Goal: Task Accomplishment & Management: Manage account settings

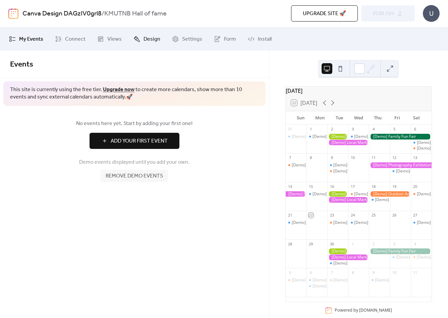
click at [144, 39] on span "Design" at bounding box center [152, 39] width 17 height 8
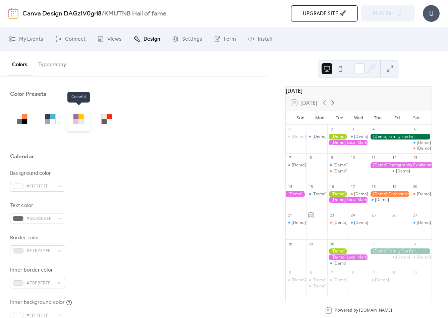
click at [81, 123] on div at bounding box center [81, 121] width 5 height 5
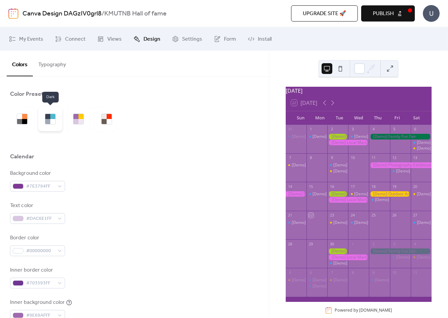
click at [50, 123] on div at bounding box center [52, 121] width 5 height 5
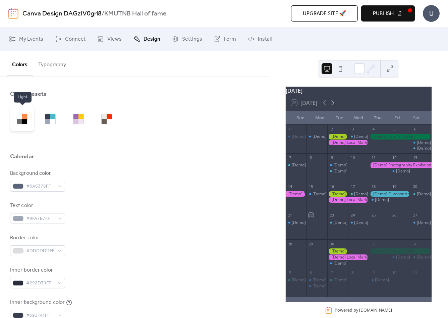
click at [25, 123] on div at bounding box center [24, 121] width 5 height 5
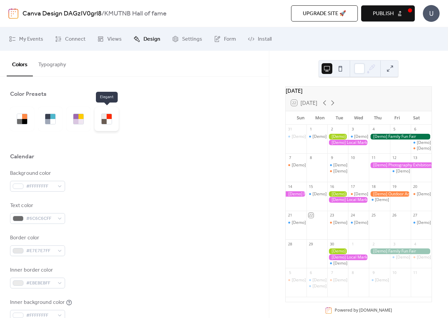
click at [102, 121] on div at bounding box center [104, 121] width 5 height 5
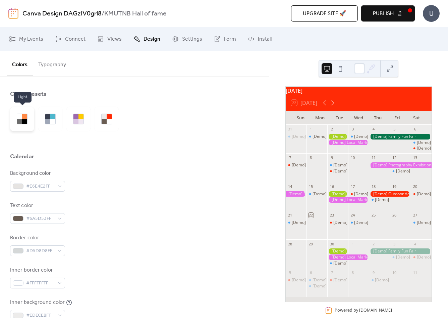
click at [25, 119] on div at bounding box center [24, 121] width 5 height 5
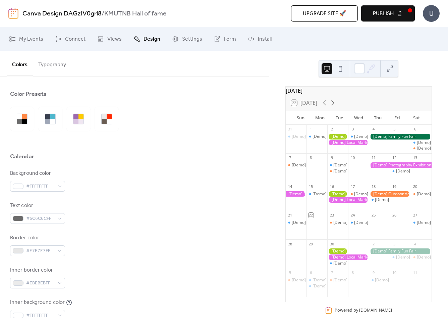
click at [343, 68] on button at bounding box center [340, 68] width 11 height 11
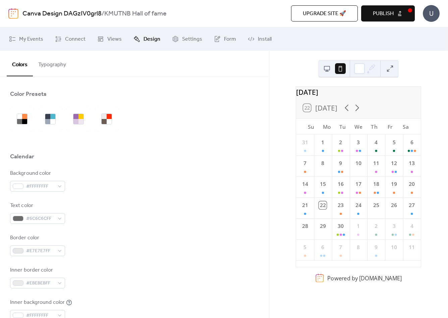
click at [328, 68] on button at bounding box center [327, 68] width 11 height 11
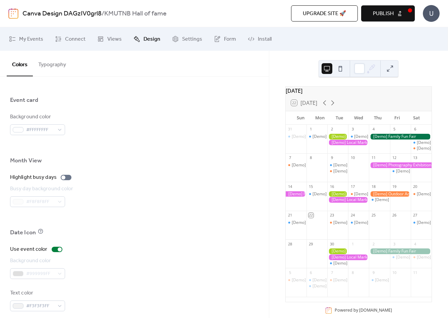
scroll to position [235, 0]
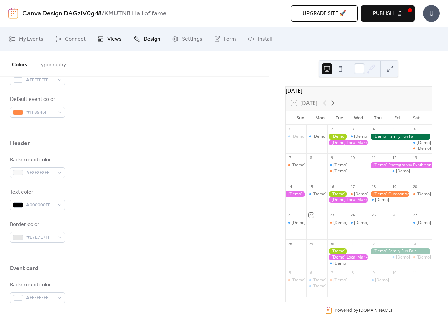
click at [114, 37] on span "Views" at bounding box center [114, 39] width 14 height 8
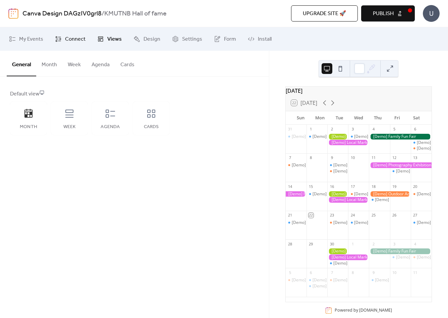
click at [79, 43] on span "Connect" at bounding box center [75, 39] width 20 height 8
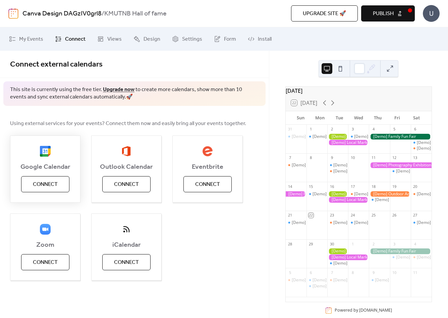
click at [53, 185] on span "Connect" at bounding box center [45, 184] width 25 height 8
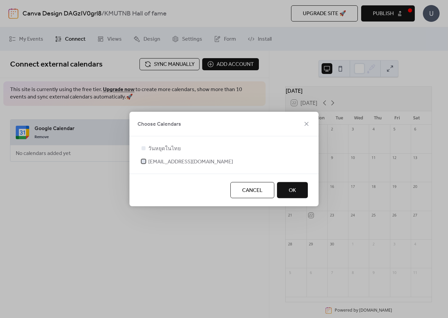
click at [165, 164] on span "[EMAIL_ADDRESS][DOMAIN_NAME]" at bounding box center [190, 162] width 85 height 8
click at [154, 150] on span "วันหยุดในไทย" at bounding box center [164, 149] width 33 height 8
click at [141, 148] on div at bounding box center [143, 148] width 7 height 7
click at [144, 148] on div at bounding box center [144, 148] width 4 height 4
click at [146, 162] on div at bounding box center [143, 161] width 7 height 7
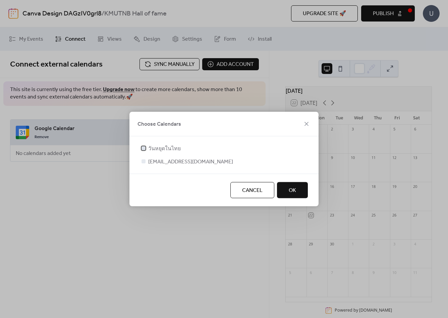
click at [154, 151] on span "วันหยุดในไทย" at bounding box center [164, 149] width 33 height 8
click at [149, 161] on span "[EMAIL_ADDRESS][DOMAIN_NAME]" at bounding box center [190, 162] width 85 height 8
click at [146, 162] on div at bounding box center [143, 161] width 7 height 7
click at [147, 160] on label "[EMAIL_ADDRESS][DOMAIN_NAME]" at bounding box center [186, 161] width 93 height 8
click at [165, 162] on span "[EMAIL_ADDRESS][DOMAIN_NAME]" at bounding box center [190, 162] width 85 height 8
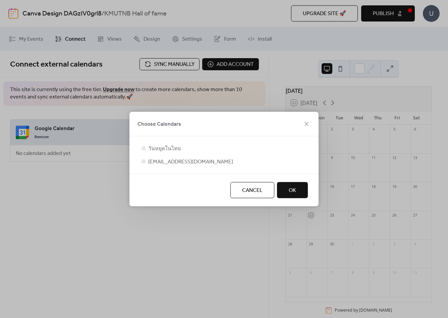
click at [141, 162] on div at bounding box center [143, 161] width 7 height 7
click at [144, 161] on div at bounding box center [144, 161] width 4 height 4
click at [148, 151] on span "วันหยุดในไทย" at bounding box center [164, 149] width 33 height 8
click at [152, 163] on span "[EMAIL_ADDRESS][DOMAIN_NAME]" at bounding box center [190, 162] width 85 height 8
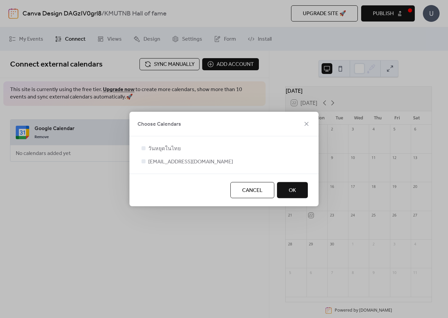
click at [299, 191] on button "OK" at bounding box center [292, 190] width 31 height 16
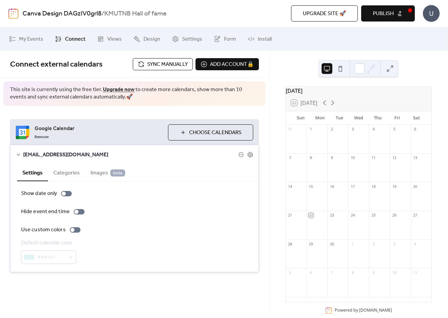
click at [71, 174] on button "Categories" at bounding box center [66, 172] width 37 height 16
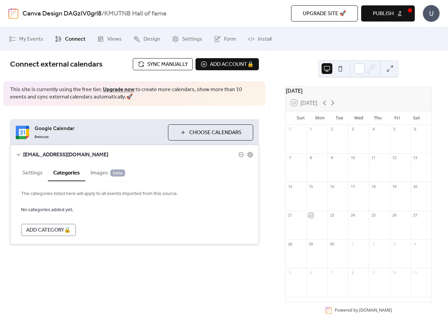
click at [99, 175] on span "Images beta" at bounding box center [108, 173] width 35 height 8
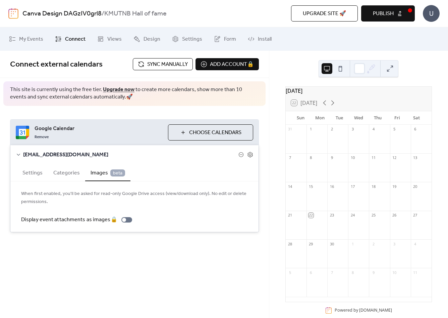
click at [69, 175] on button "Categories" at bounding box center [66, 172] width 37 height 16
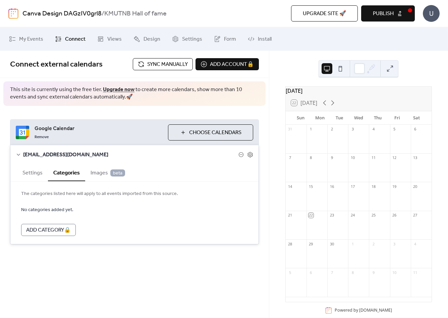
click at [33, 173] on button "Settings" at bounding box center [32, 172] width 31 height 16
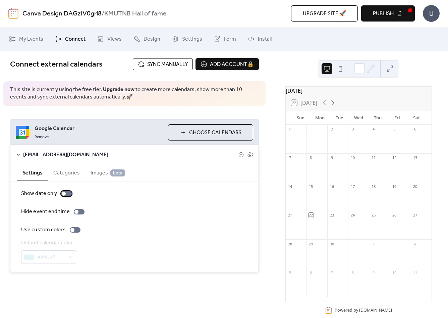
click at [63, 194] on div at bounding box center [64, 193] width 4 height 4
click at [65, 194] on div at bounding box center [66, 193] width 11 height 5
click at [73, 230] on div at bounding box center [72, 230] width 4 height 4
click at [74, 230] on div at bounding box center [75, 229] width 11 height 5
click at [75, 213] on div at bounding box center [77, 211] width 4 height 4
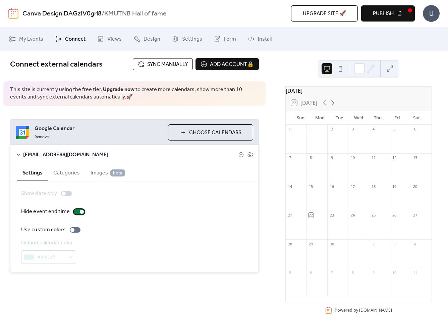
click at [74, 213] on div at bounding box center [79, 211] width 11 height 5
click at [59, 193] on label "Show date only" at bounding box center [47, 193] width 53 height 8
click at [67, 193] on div at bounding box center [69, 193] width 4 height 4
click at [208, 136] on span "Choose Calendars" at bounding box center [215, 133] width 52 height 8
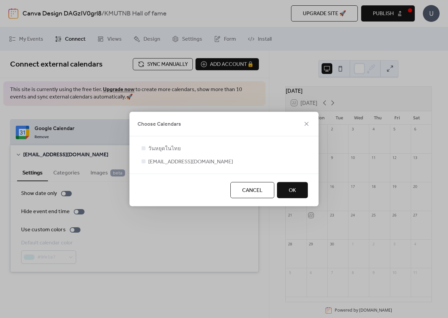
click at [302, 193] on button "OK" at bounding box center [292, 190] width 31 height 16
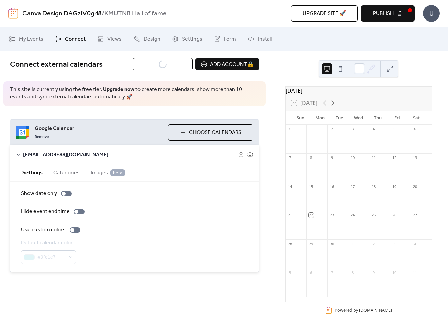
click at [77, 175] on button "Categories" at bounding box center [66, 172] width 37 height 16
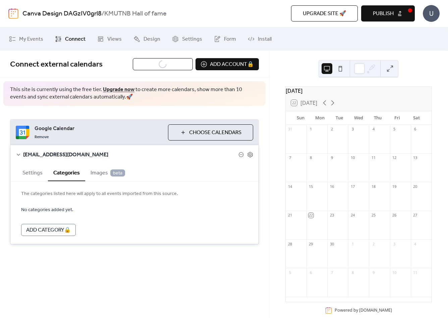
click at [98, 177] on span "Images beta" at bounding box center [108, 173] width 35 height 8
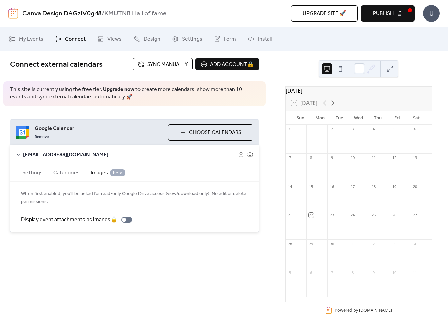
click at [39, 172] on button "Settings" at bounding box center [32, 172] width 31 height 16
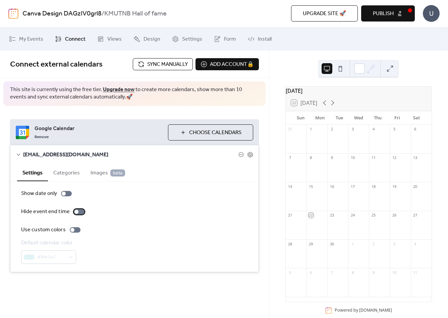
click at [78, 213] on div at bounding box center [79, 211] width 11 height 5
click at [79, 213] on div at bounding box center [79, 211] width 11 height 5
click at [68, 259] on div "#9fe1e7" at bounding box center [48, 256] width 55 height 13
click at [68, 194] on div at bounding box center [66, 193] width 11 height 5
click at [75, 231] on div at bounding box center [75, 229] width 11 height 5
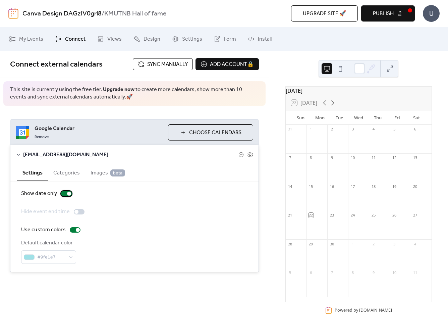
click at [66, 192] on div at bounding box center [66, 193] width 11 height 5
click at [73, 231] on div at bounding box center [75, 229] width 11 height 5
click at [119, 89] on link "Upgrade now" at bounding box center [119, 89] width 32 height 10
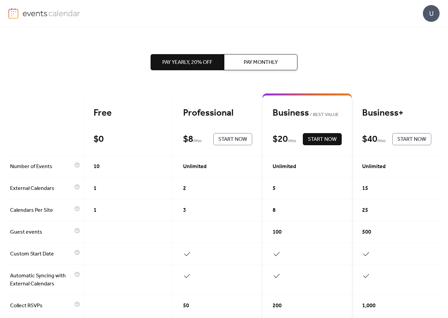
click at [112, 124] on div "Free $ 0 Start Now" at bounding box center [129, 126] width 90 height 58
click at [104, 172] on div "10" at bounding box center [129, 166] width 90 height 22
click at [133, 129] on div "Free $ 0 Start Now" at bounding box center [129, 126] width 90 height 58
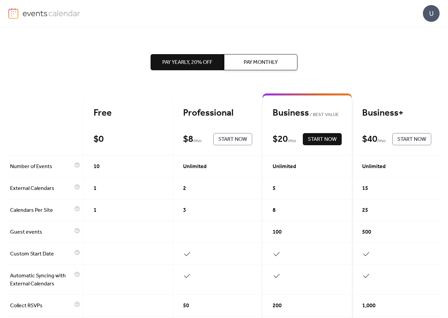
click at [253, 66] on span "Pay Monthly" at bounding box center [261, 62] width 34 height 8
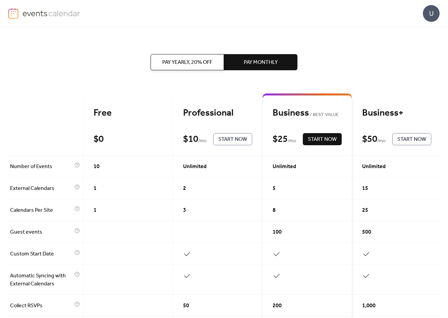
click at [203, 63] on span "Pay Yearly, 20% off" at bounding box center [187, 62] width 50 height 8
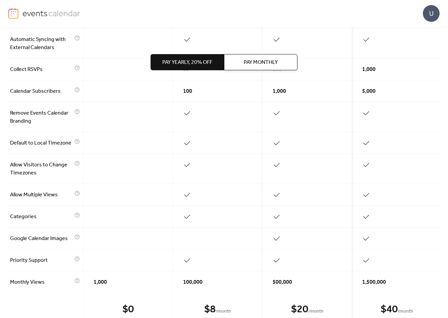
scroll to position [289, 0]
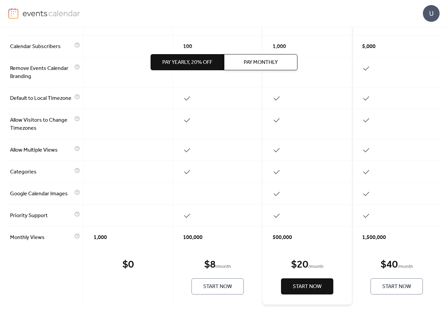
click at [131, 271] on div "$ 0" at bounding box center [128, 264] width 11 height 13
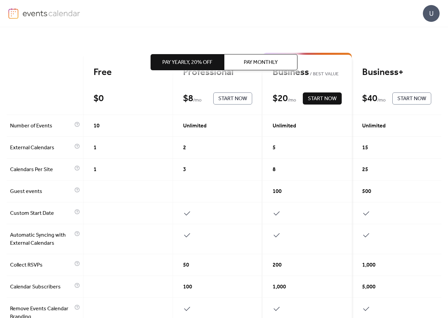
scroll to position [0, 0]
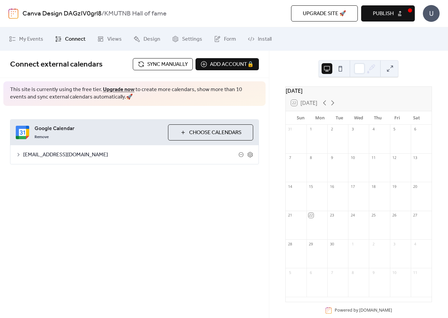
click at [404, 19] on button "Publish" at bounding box center [389, 13] width 54 height 16
click at [338, 16] on span "Upgrade site 🚀" at bounding box center [324, 14] width 43 height 8
click at [390, 13] on div "Upgrade site 🚀 Preview Publish" at bounding box center [323, 13] width 184 height 16
click at [434, 14] on div "U" at bounding box center [431, 13] width 17 height 17
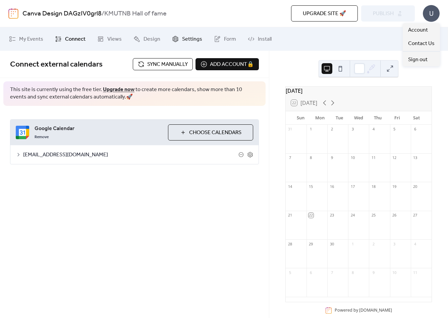
click at [196, 39] on span "Settings" at bounding box center [192, 39] width 20 height 8
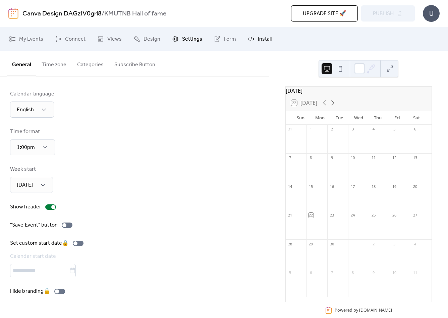
click at [263, 43] on span "Install" at bounding box center [265, 39] width 14 height 8
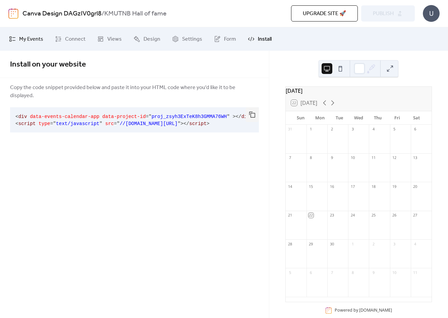
click at [30, 38] on span "My Events" at bounding box center [31, 39] width 24 height 8
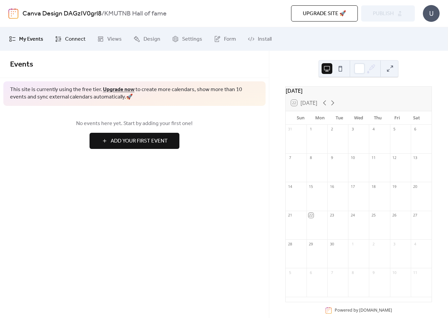
click at [72, 38] on span "Connect" at bounding box center [75, 39] width 20 height 8
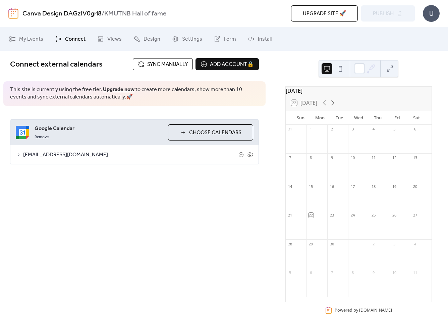
click at [108, 156] on span "[EMAIL_ADDRESS][DOMAIN_NAME]" at bounding box center [131, 155] width 216 height 8
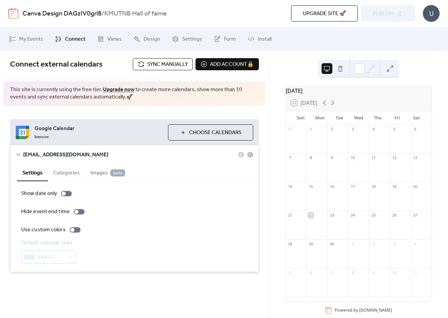
click at [108, 156] on span "[EMAIL_ADDRESS][DOMAIN_NAME]" at bounding box center [131, 155] width 216 height 8
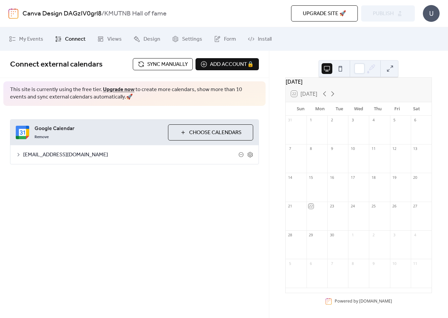
scroll to position [14, 0]
click at [350, 300] on div "Powered by [DOMAIN_NAME]" at bounding box center [363, 300] width 57 height 6
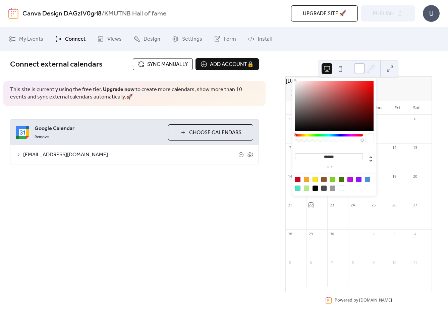
click at [363, 69] on div at bounding box center [359, 68] width 11 height 11
click at [371, 86] on div at bounding box center [334, 106] width 79 height 50
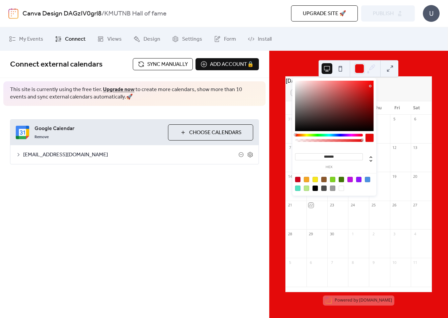
type input "***"
click at [298, 141] on div at bounding box center [329, 140] width 66 height 3
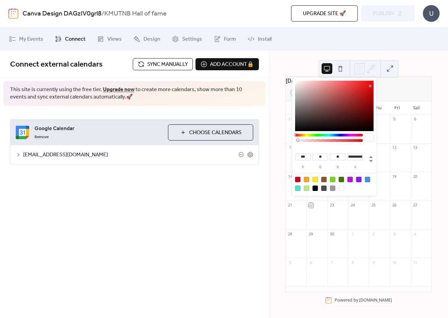
type input "*"
drag, startPoint x: 298, startPoint y: 141, endPoint x: 276, endPoint y: 139, distance: 21.9
click at [276, 139] on body "Canva Design DAGzIV0grl8 / KMUTNB Hall of fame Upgrade site 🚀 Preview Publish U…" at bounding box center [224, 159] width 448 height 318
click at [294, 82] on div "*** r ** g ** b * a" at bounding box center [335, 137] width 84 height 119
type input "***"
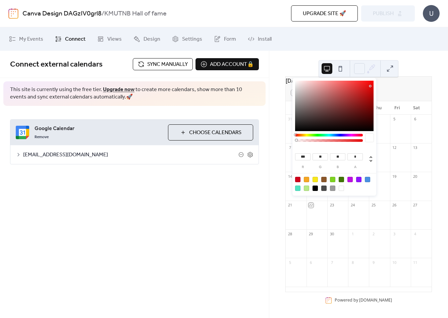
type input "***"
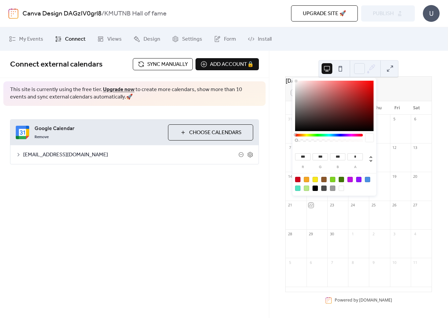
type input "***"
drag, startPoint x: 296, startPoint y: 81, endPoint x: 236, endPoint y: 56, distance: 65.6
click at [239, 57] on body "Canva Design DAGzIV0grl8 / KMUTNB Hall of fame Upgrade site 🚀 Preview Publish U…" at bounding box center [224, 159] width 448 height 318
type input "*"
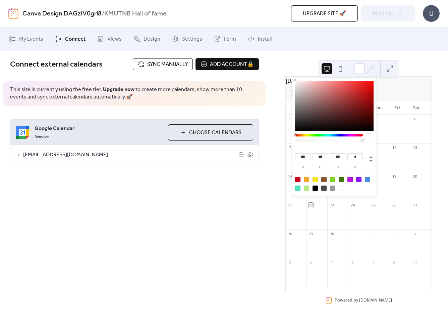
drag, startPoint x: 297, startPoint y: 139, endPoint x: 382, endPoint y: 138, distance: 84.6
click at [380, 140] on body "Canva Design DAGzIV0grl8 / KMUTNB Hall of fame Upgrade site 🚀 Preview Publish U…" at bounding box center [224, 159] width 448 height 318
click at [391, 65] on button at bounding box center [390, 68] width 11 height 11
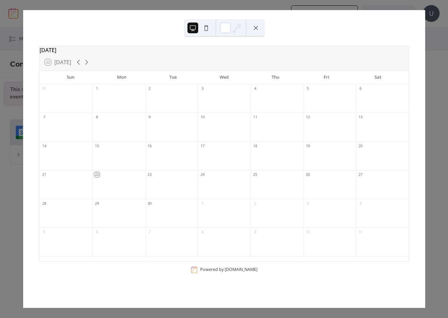
scroll to position [0, 0]
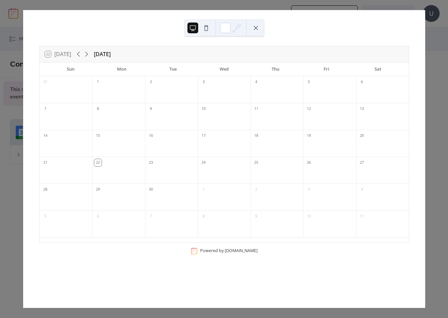
click at [158, 108] on div "9" at bounding box center [171, 108] width 53 height 11
drag, startPoint x: 129, startPoint y: 177, endPoint x: 150, endPoint y: 192, distance: 25.9
click at [150, 192] on div "31 1 2 3 4 5 6 7 8 9 10 11 12 13 14 15 16 17 18 19 20 21 22 23 24 25 26 27 28 2…" at bounding box center [225, 159] width 370 height 166
click at [186, 156] on div "16" at bounding box center [171, 143] width 53 height 27
click at [214, 252] on div "Powered by [DOMAIN_NAME]" at bounding box center [228, 250] width 57 height 6
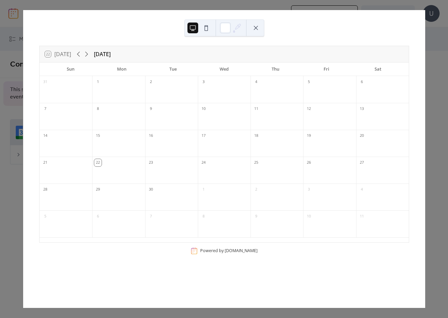
click at [23, 47] on div "22 [DATE] [DATE] Sun Mon Tue Wed Thu Fri Sat 31 1 2 3 4 5 6 7 8 9 10 11 12 13 1…" at bounding box center [224, 158] width 403 height 297
drag, startPoint x: 430, startPoint y: 34, endPoint x: 413, endPoint y: 35, distance: 16.8
click at [421, 35] on div "22 [DATE] [DATE] Sun Mon Tue Wed Thu Fri Sat 31 1 2 3 4 5 6 7 8 9 10 11 12 13 1…" at bounding box center [224, 158] width 403 height 297
click at [259, 26] on button at bounding box center [256, 27] width 11 height 11
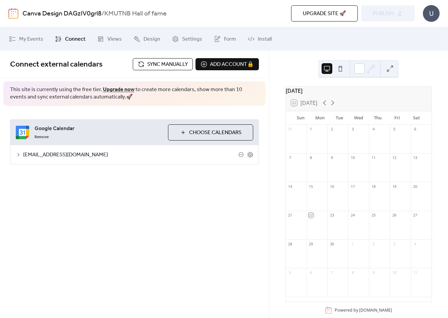
click at [217, 136] on span "Choose Calendars" at bounding box center [215, 133] width 52 height 8
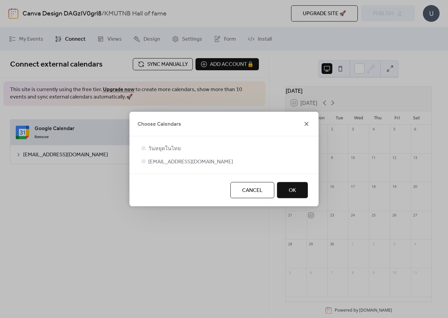
click at [307, 124] on icon at bounding box center [307, 124] width 8 height 8
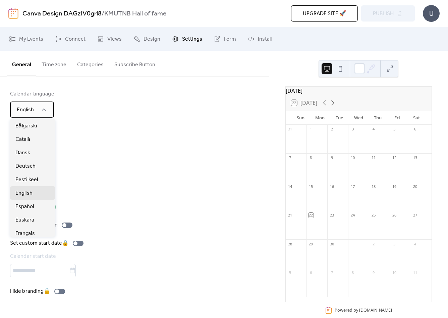
click at [52, 104] on div "English" at bounding box center [32, 109] width 44 height 16
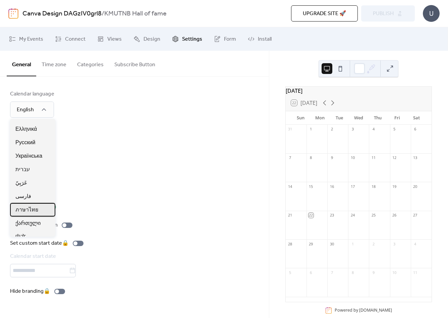
click at [31, 208] on span "ภาษาไทย" at bounding box center [26, 210] width 23 height 8
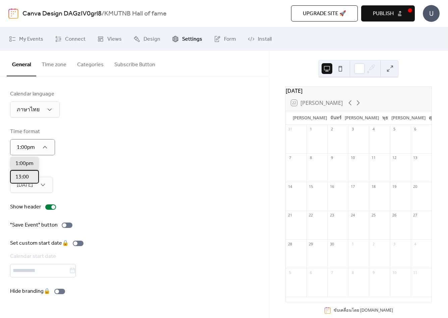
click at [29, 176] on div "13:00" at bounding box center [24, 176] width 29 height 13
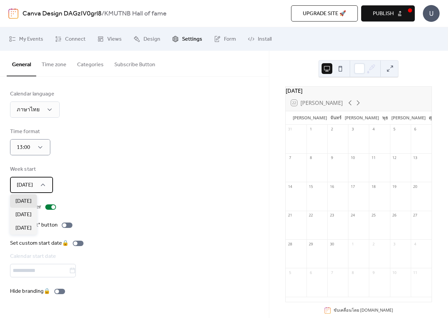
click at [46, 187] on icon at bounding box center [43, 184] width 7 height 7
click at [98, 173] on div "Week start [DATE]" at bounding box center [134, 179] width 249 height 28
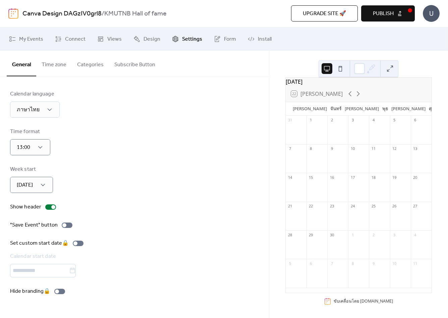
scroll to position [14, 0]
click at [399, 13] on button "Publish" at bounding box center [389, 13] width 54 height 16
click at [373, 180] on div "18" at bounding box center [379, 176] width 21 height 9
click at [146, 39] on span "Design" at bounding box center [152, 39] width 17 height 8
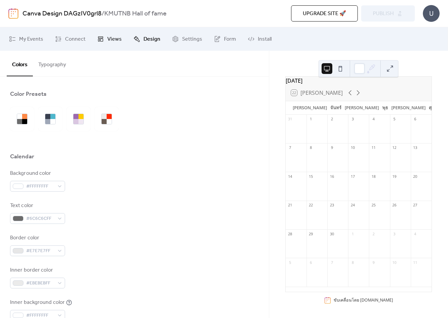
click at [109, 38] on span "Views" at bounding box center [114, 39] width 14 height 8
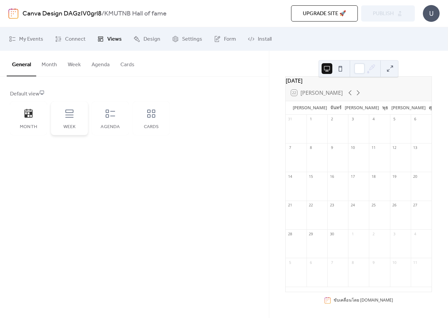
click at [70, 120] on div "Week" at bounding box center [69, 118] width 37 height 34
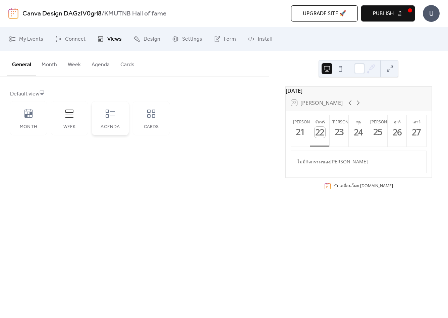
click at [121, 120] on div "Agenda" at bounding box center [110, 118] width 37 height 34
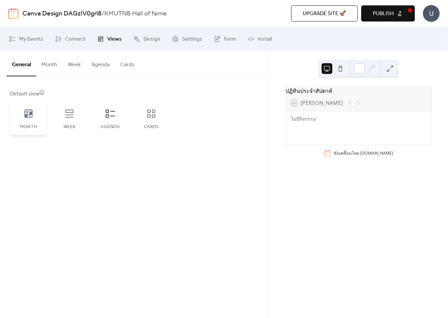
click at [30, 119] on div "Month" at bounding box center [28, 118] width 37 height 34
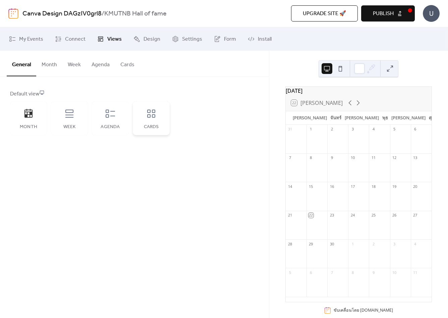
click at [142, 112] on div "Cards" at bounding box center [151, 118] width 37 height 34
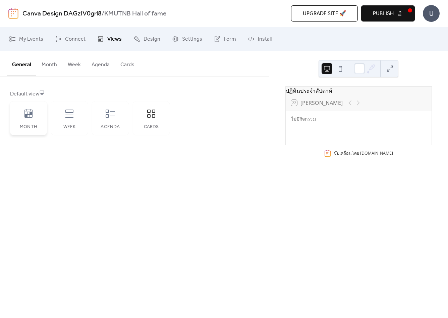
click at [45, 118] on div "Month" at bounding box center [28, 118] width 37 height 34
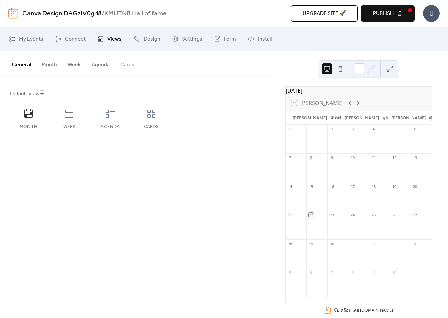
click at [49, 65] on button "Month" at bounding box center [49, 63] width 26 height 25
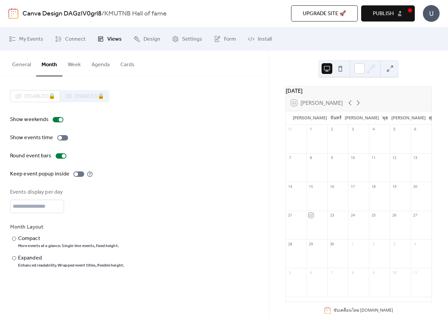
click at [77, 67] on button "Week" at bounding box center [74, 63] width 24 height 25
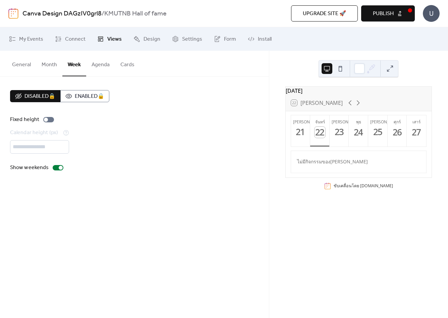
click at [96, 67] on button "Agenda" at bounding box center [100, 63] width 29 height 25
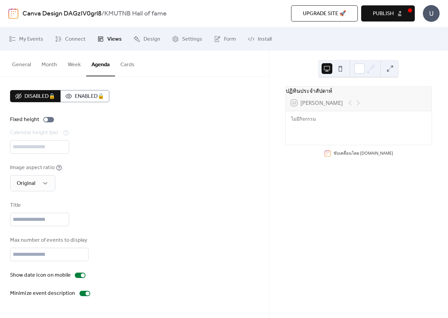
click at [124, 67] on button "Cards" at bounding box center [127, 63] width 25 height 25
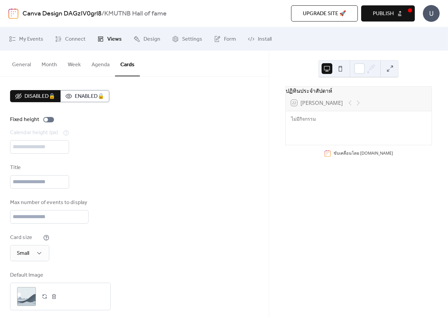
click at [20, 67] on button "General" at bounding box center [22, 63] width 30 height 25
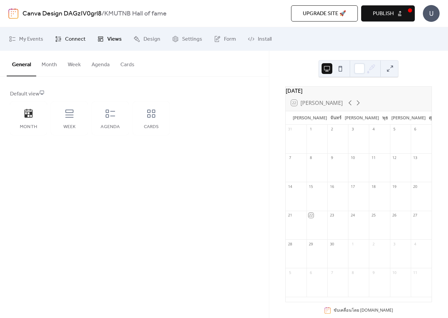
click at [73, 37] on span "Connect" at bounding box center [75, 39] width 20 height 8
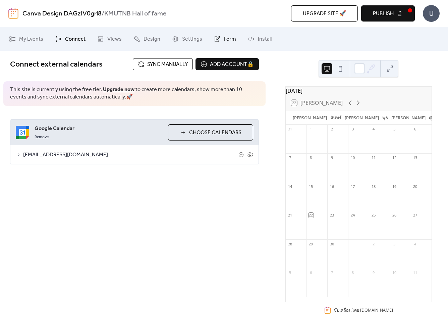
click at [224, 43] on span "Form" at bounding box center [230, 39] width 12 height 8
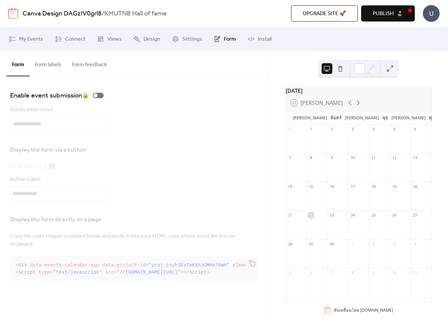
click at [69, 190] on div "Display the form via a button Show button Button Label" at bounding box center [134, 170] width 249 height 59
click at [380, 182] on div "11" at bounding box center [379, 167] width 21 height 29
click at [193, 42] on span "Settings" at bounding box center [192, 39] width 20 height 8
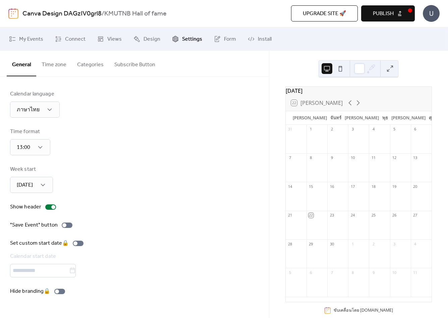
click at [50, 63] on button "Time zone" at bounding box center [54, 63] width 36 height 25
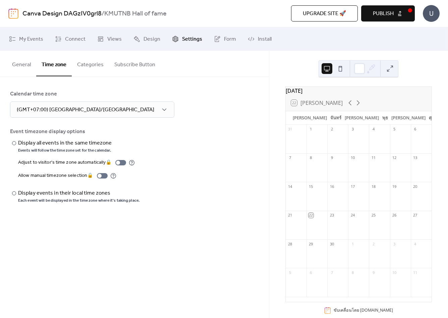
click at [91, 63] on button "Categories" at bounding box center [90, 63] width 37 height 25
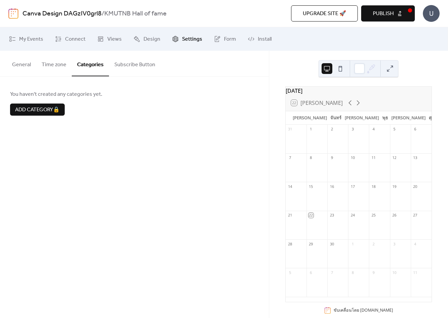
click at [20, 65] on button "General" at bounding box center [22, 63] width 30 height 25
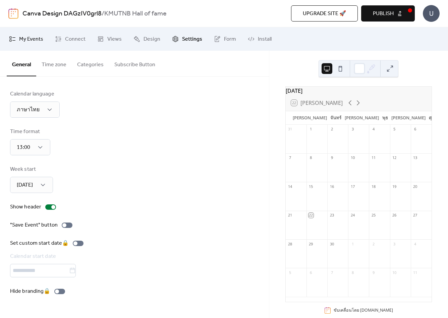
click at [23, 38] on span "My Events" at bounding box center [31, 39] width 24 height 8
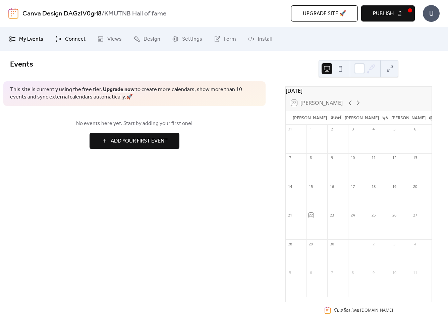
click at [59, 42] on link "Connect" at bounding box center [70, 39] width 41 height 18
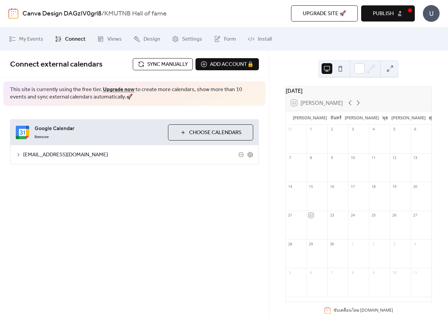
click at [100, 155] on span "[EMAIL_ADDRESS][DOMAIN_NAME]" at bounding box center [131, 155] width 216 height 8
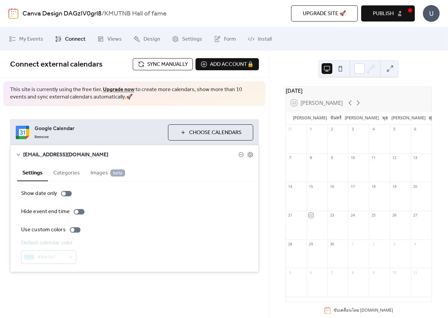
click at [199, 138] on button "Choose Calendars" at bounding box center [210, 132] width 85 height 16
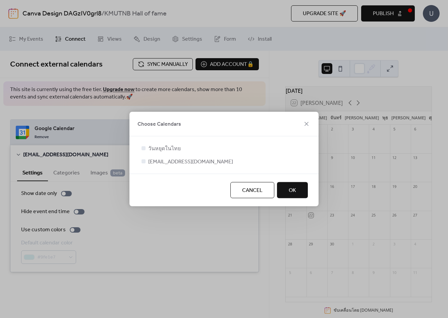
click at [292, 192] on span "OK" at bounding box center [292, 190] width 7 height 8
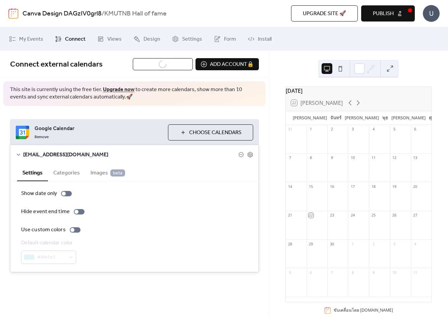
click at [195, 133] on span "Choose Calendars" at bounding box center [215, 133] width 52 height 8
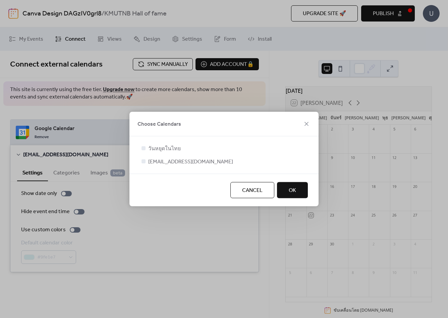
click at [150, 148] on span "วันหยุดในไทย" at bounding box center [164, 149] width 33 height 8
click at [143, 148] on div at bounding box center [144, 148] width 4 height 4
click at [146, 162] on div at bounding box center [143, 161] width 7 height 7
click at [145, 146] on div at bounding box center [144, 148] width 4 height 4
click at [298, 191] on button "OK" at bounding box center [292, 190] width 31 height 16
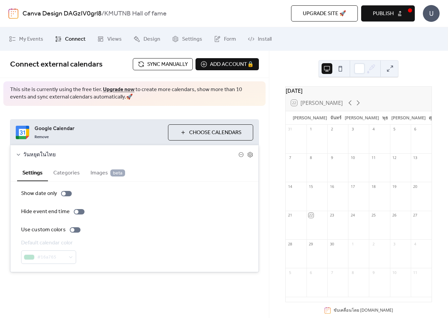
click at [231, 135] on span "Choose Calendars" at bounding box center [215, 133] width 52 height 8
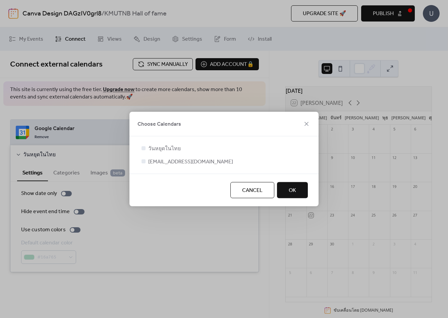
click at [144, 160] on div at bounding box center [144, 161] width 4 height 4
click at [151, 147] on span "วันหยุดในไทย" at bounding box center [164, 149] width 33 height 8
click at [147, 161] on label "[EMAIL_ADDRESS][DOMAIN_NAME]" at bounding box center [186, 161] width 93 height 8
click at [299, 190] on button "OK" at bounding box center [292, 190] width 31 height 16
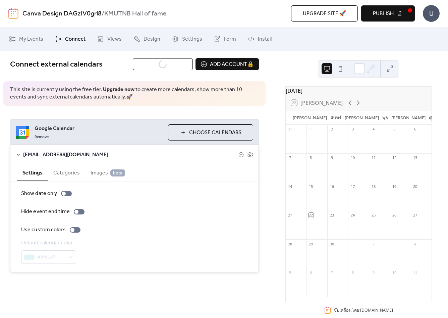
click at [95, 175] on span "Images beta" at bounding box center [108, 173] width 35 height 8
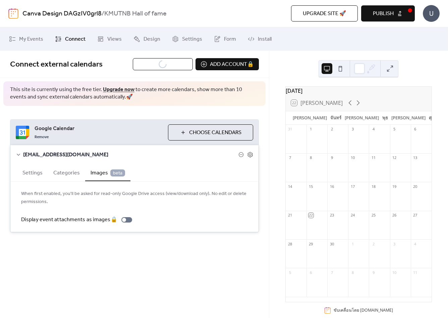
click at [78, 170] on button "Categories" at bounding box center [66, 172] width 37 height 16
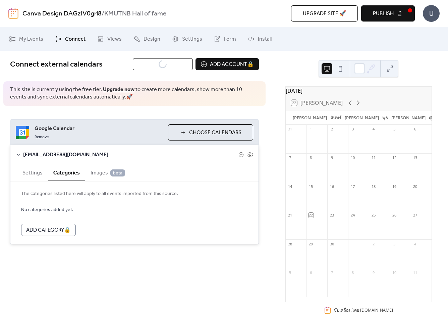
click at [32, 174] on button "Settings" at bounding box center [32, 172] width 31 height 16
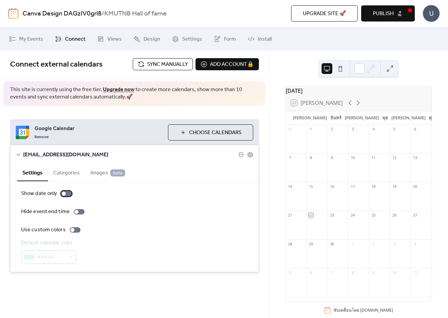
click at [62, 192] on div at bounding box center [64, 193] width 4 height 4
click at [75, 211] on div at bounding box center [77, 211] width 4 height 4
click at [73, 231] on div at bounding box center [75, 229] width 11 height 5
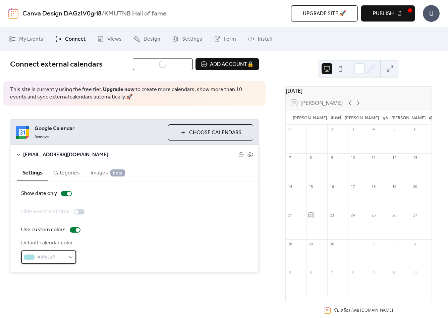
click at [71, 260] on div "#9fe1e7" at bounding box center [48, 256] width 55 height 13
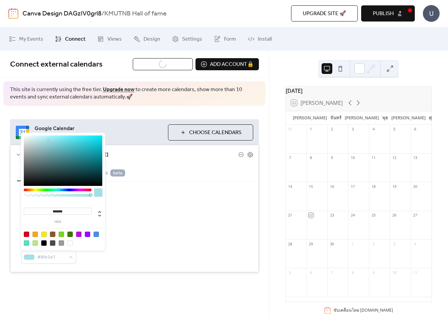
click at [25, 233] on div at bounding box center [26, 233] width 5 height 5
type input "*******"
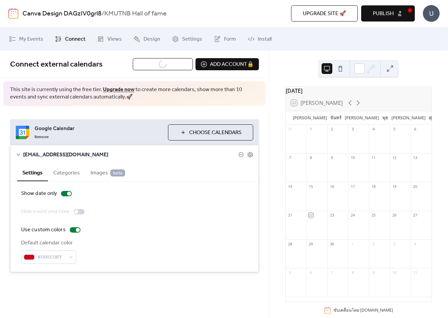
click at [162, 214] on div "Hide event end time" at bounding box center [134, 211] width 227 height 8
click at [358, 148] on div at bounding box center [358, 142] width 21 height 17
click at [397, 14] on button "Publish" at bounding box center [389, 13] width 54 height 16
click at [27, 13] on link "Canva Design DAGzIV0grl8" at bounding box center [61, 13] width 79 height 13
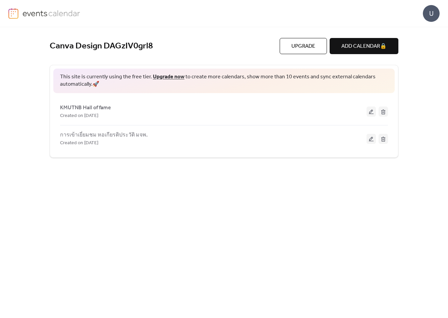
click at [12, 14] on img at bounding box center [13, 13] width 10 height 11
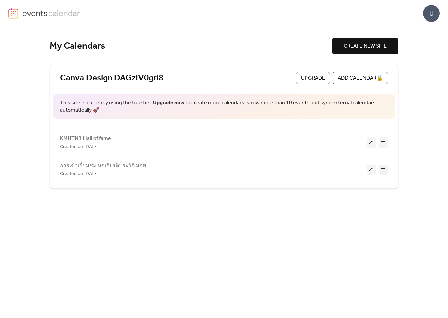
click at [48, 11] on img at bounding box center [51, 13] width 58 height 10
click at [378, 48] on span "CREATE NEW SITE" at bounding box center [365, 46] width 43 height 8
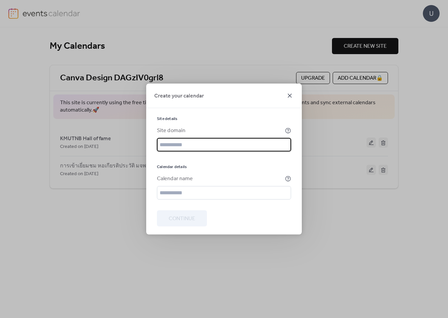
click at [290, 99] on icon at bounding box center [290, 96] width 8 height 8
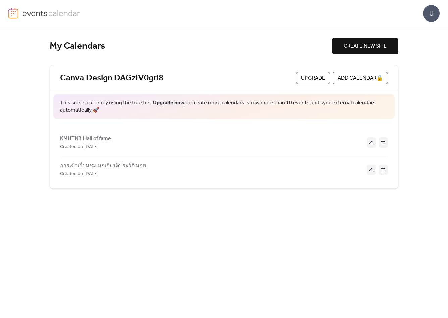
click at [431, 16] on div "U" at bounding box center [431, 13] width 17 height 17
click at [423, 30] on span "Account" at bounding box center [419, 30] width 20 height 8
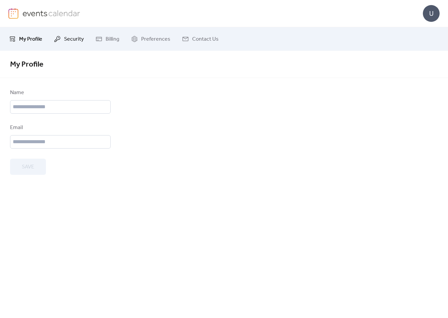
click at [67, 41] on span "Security" at bounding box center [74, 39] width 20 height 8
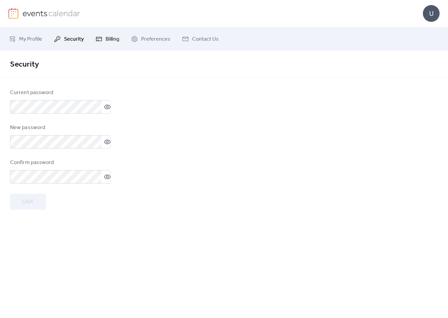
click at [113, 42] on span "Billing" at bounding box center [113, 39] width 14 height 8
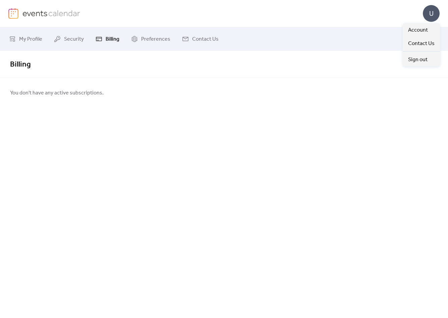
click at [433, 13] on div "U" at bounding box center [431, 13] width 17 height 17
click at [426, 46] on span "Contact Us" at bounding box center [422, 44] width 27 height 8
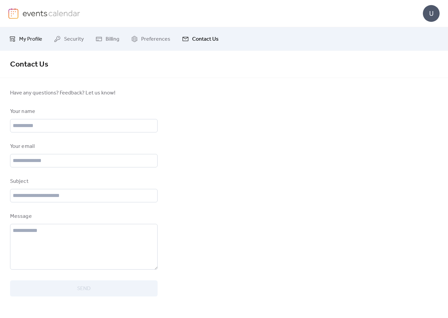
click at [18, 43] on link "My Profile" at bounding box center [25, 39] width 43 height 18
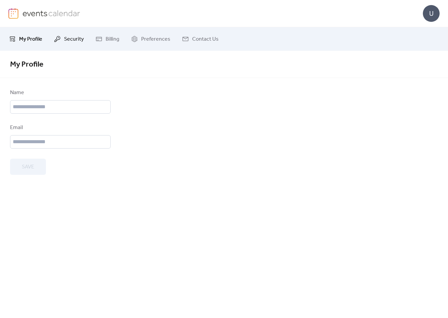
click at [58, 42] on icon at bounding box center [57, 39] width 7 height 7
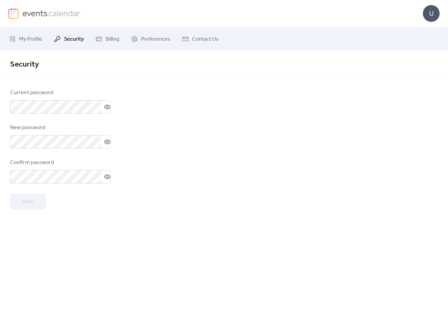
click at [38, 10] on img at bounding box center [51, 13] width 58 height 10
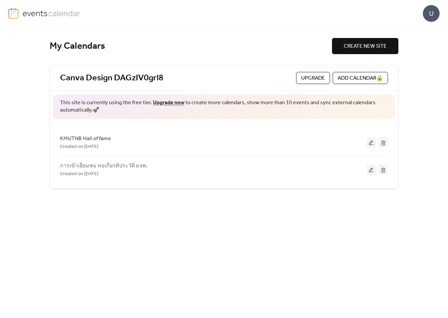
click at [309, 83] on button "Upgrade" at bounding box center [313, 78] width 34 height 12
click at [365, 49] on span "CREATE NEW SITE" at bounding box center [365, 46] width 43 height 8
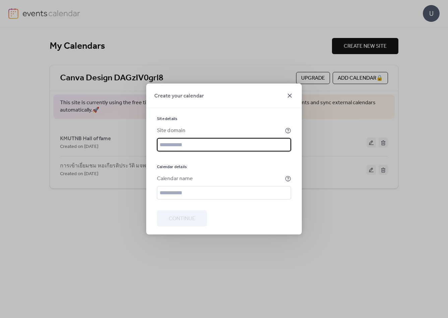
click at [289, 96] on icon at bounding box center [290, 96] width 8 height 8
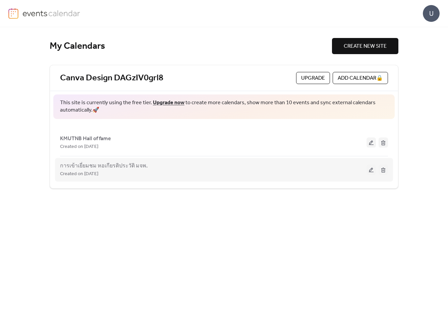
click at [381, 168] on button at bounding box center [383, 169] width 9 height 10
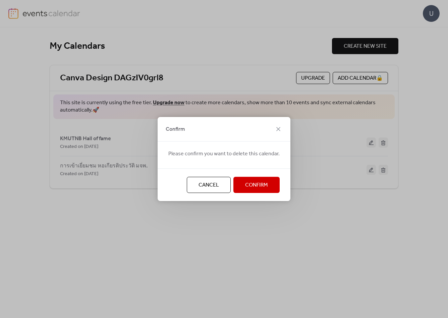
click at [259, 185] on span "Confirm" at bounding box center [256, 185] width 23 height 8
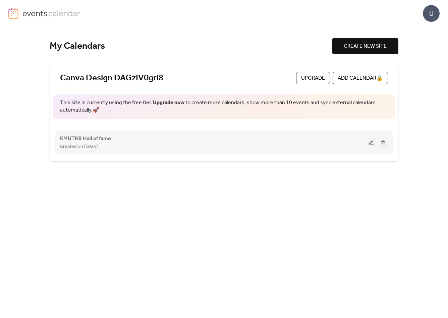
click at [217, 140] on div "KMUTNB Hall of fame Created on [DATE]" at bounding box center [213, 142] width 307 height 16
click at [98, 147] on span "Created on [DATE]" at bounding box center [79, 147] width 38 height 8
click at [92, 141] on span "KMUTNB Hall of fame" at bounding box center [85, 139] width 51 height 8
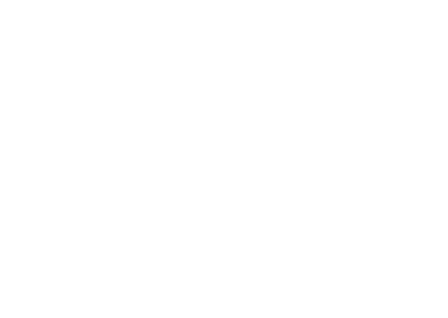
drag, startPoint x: 92, startPoint y: 141, endPoint x: 119, endPoint y: 137, distance: 27.1
click at [92, 141] on div at bounding box center [224, 159] width 448 height 318
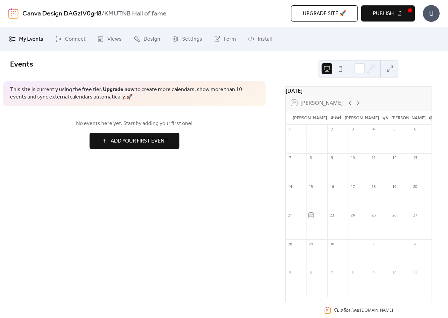
click at [328, 148] on div at bounding box center [317, 142] width 21 height 17
click at [111, 142] on span "Add Your First Event" at bounding box center [139, 141] width 57 height 8
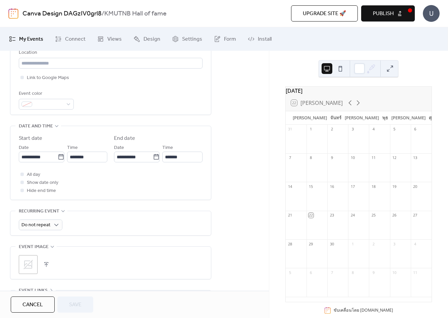
scroll to position [168, 0]
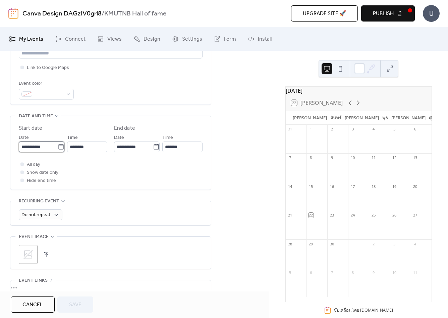
click at [48, 148] on input "**********" at bounding box center [38, 146] width 39 height 11
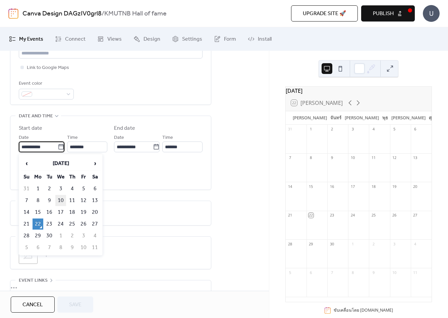
click at [60, 200] on td "10" at bounding box center [60, 200] width 11 height 11
type input "**********"
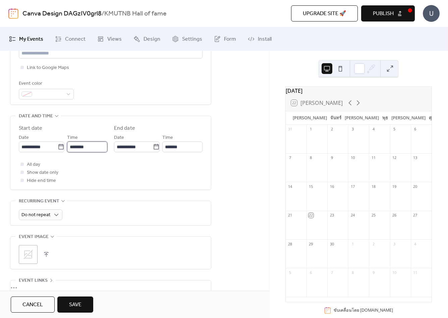
click at [75, 147] on input "********" at bounding box center [87, 146] width 40 height 11
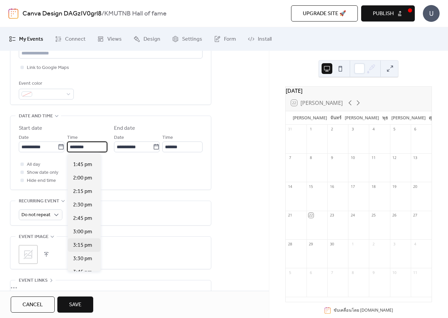
scroll to position [745, 0]
click at [85, 223] on span "3:00 pm" at bounding box center [82, 221] width 19 height 8
type input "*******"
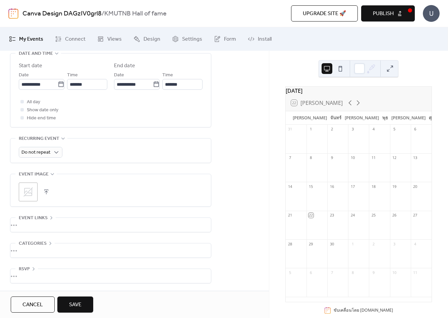
scroll to position [232, 0]
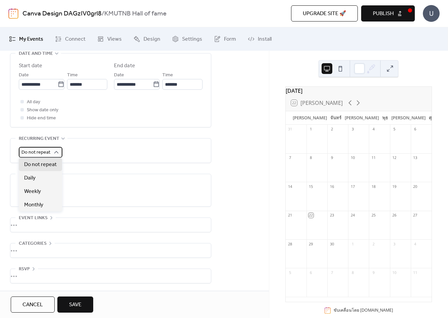
click at [43, 152] on span "Do not repeat" at bounding box center [35, 152] width 29 height 9
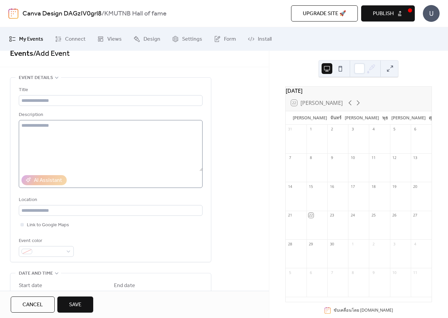
scroll to position [0, 0]
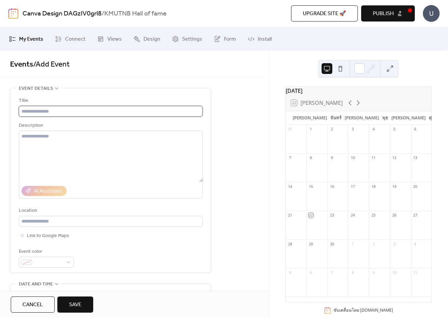
click at [75, 108] on input "text" at bounding box center [111, 111] width 184 height 11
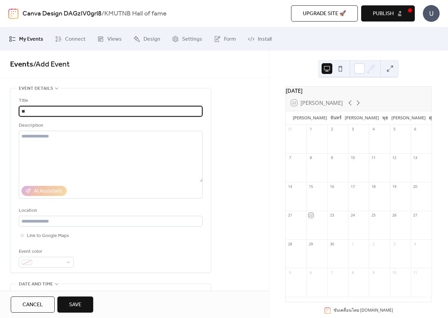
type input "*"
type input "****"
click at [73, 155] on textarea at bounding box center [111, 156] width 184 height 51
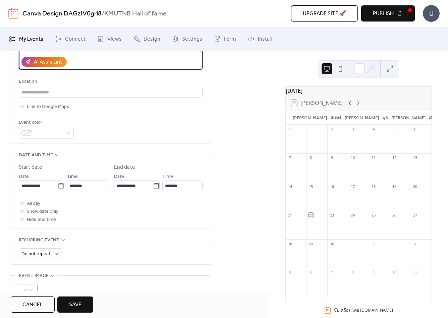
scroll to position [134, 0]
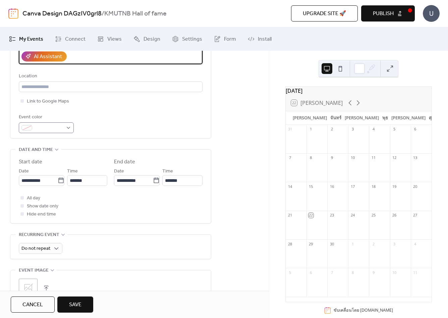
type textarea "**********"
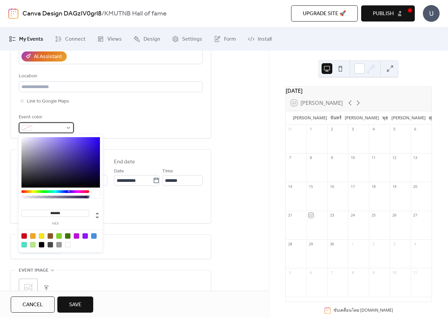
click at [61, 128] on span at bounding box center [49, 128] width 28 height 8
click at [23, 235] on div at bounding box center [23, 235] width 5 height 5
type input "*******"
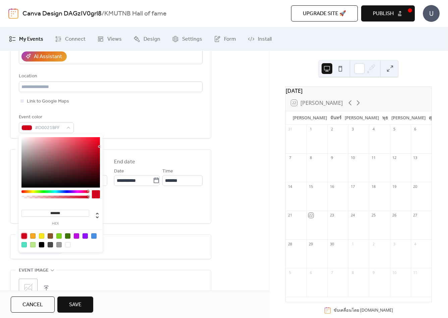
click at [125, 116] on div "Event color #D0021BFF" at bounding box center [111, 123] width 184 height 20
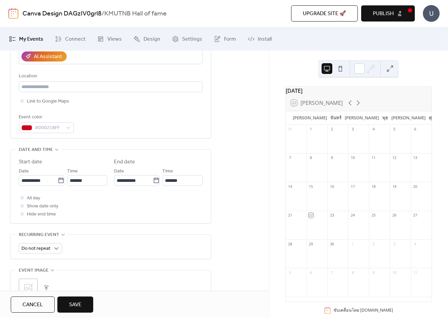
scroll to position [0, 0]
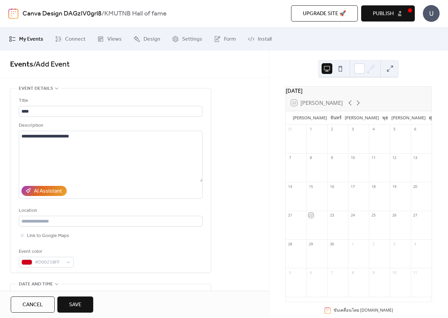
click at [76, 301] on span "Save" at bounding box center [75, 304] width 12 height 8
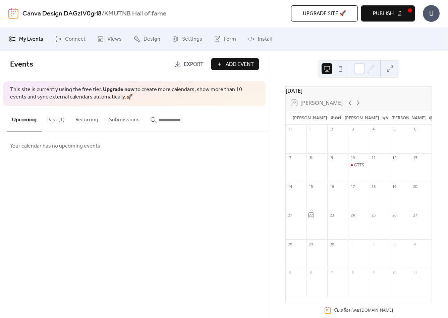
click at [379, 196] on div at bounding box center [379, 199] width 21 height 17
click at [374, 189] on div "18" at bounding box center [373, 186] width 5 height 5
click at [372, 189] on div "18" at bounding box center [373, 186] width 5 height 5
click at [371, 207] on div at bounding box center [379, 199] width 21 height 17
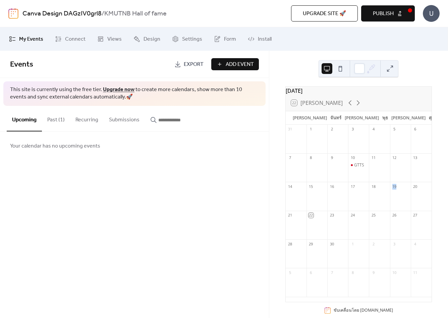
click at [50, 122] on button "Past (1)" at bounding box center [56, 118] width 28 height 25
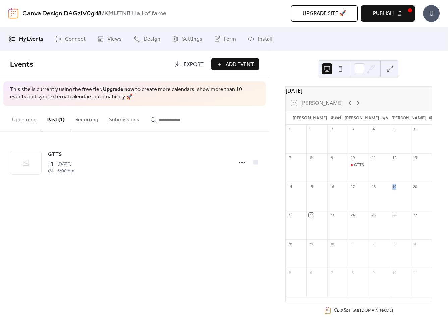
click at [87, 121] on button "Recurring" at bounding box center [87, 118] width 34 height 25
click at [110, 121] on button "Submissions" at bounding box center [124, 118] width 41 height 25
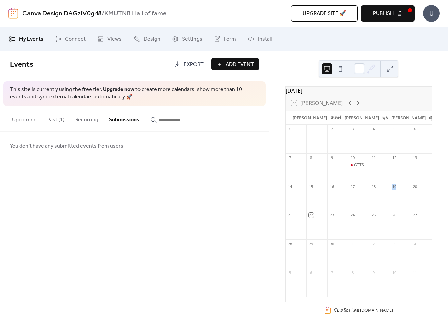
click at [54, 122] on button "Past (1)" at bounding box center [56, 118] width 28 height 25
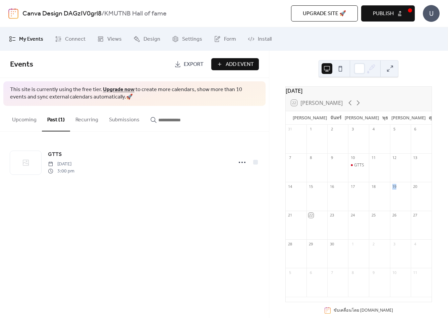
click at [22, 121] on button "Upcoming" at bounding box center [24, 118] width 35 height 25
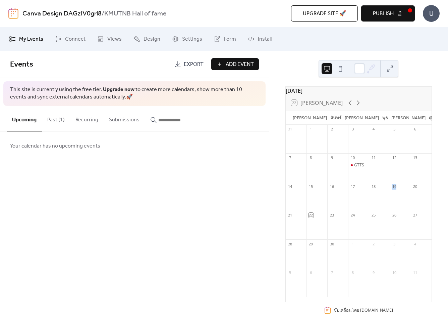
click at [233, 65] on span "Add Event" at bounding box center [240, 64] width 28 height 8
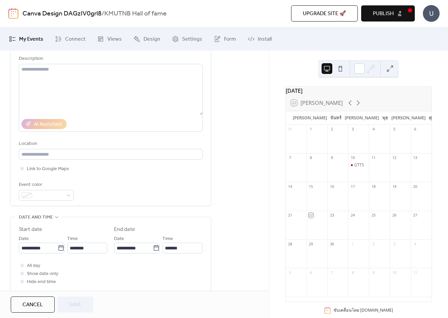
scroll to position [67, 0]
click at [58, 248] on icon at bounding box center [61, 247] width 7 height 7
click at [57, 248] on input "**********" at bounding box center [38, 247] width 39 height 11
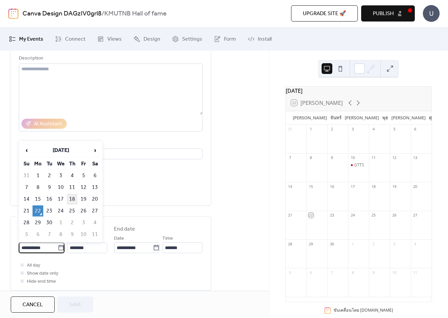
click at [73, 201] on td "18" at bounding box center [72, 198] width 11 height 11
type input "**********"
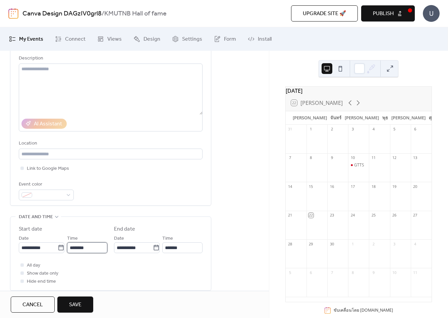
click at [93, 246] on input "********" at bounding box center [87, 247] width 40 height 11
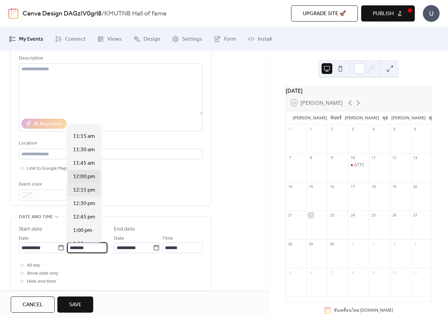
scroll to position [577, 0]
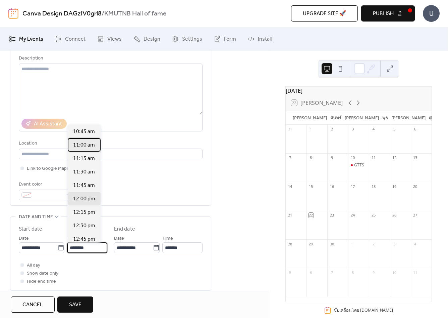
click at [86, 148] on span "11:00 am" at bounding box center [84, 145] width 22 height 8
type input "********"
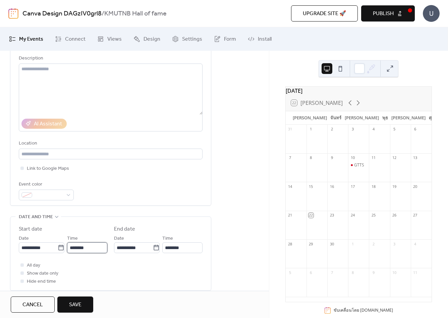
click at [97, 247] on input "********" at bounding box center [87, 247] width 40 height 11
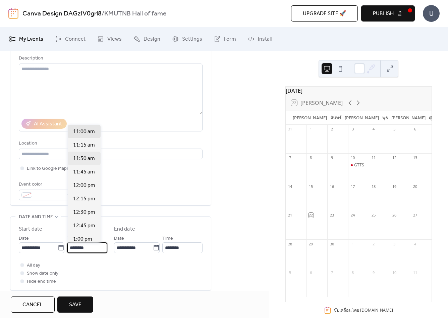
scroll to position [557, 0]
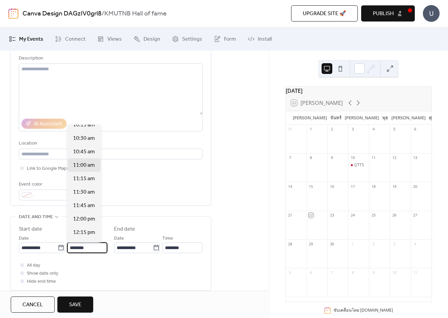
click at [126, 260] on div "**********" at bounding box center [111, 255] width 184 height 60
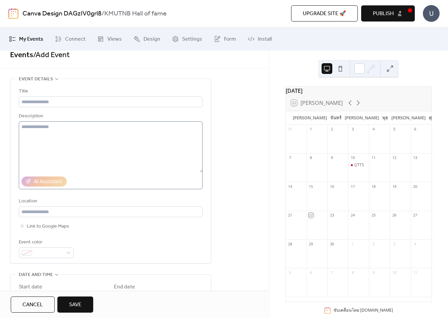
scroll to position [0, 0]
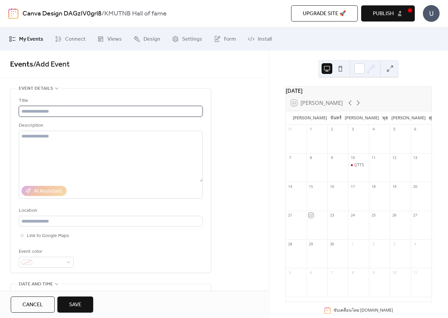
click at [57, 111] on input "text" at bounding box center [111, 111] width 184 height 11
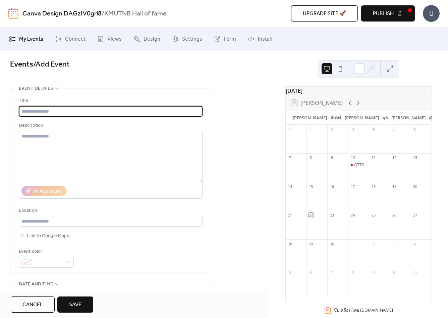
type input "*"
type input "****"
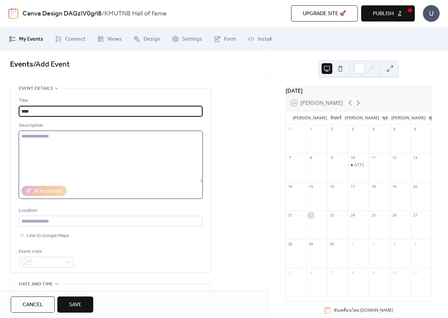
click at [59, 146] on textarea at bounding box center [111, 156] width 184 height 51
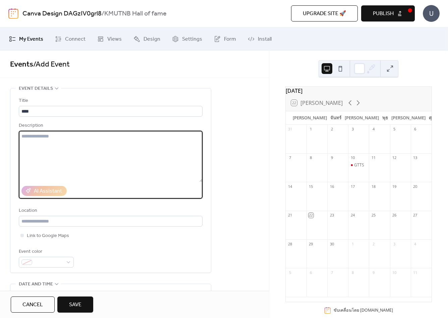
type textarea "*"
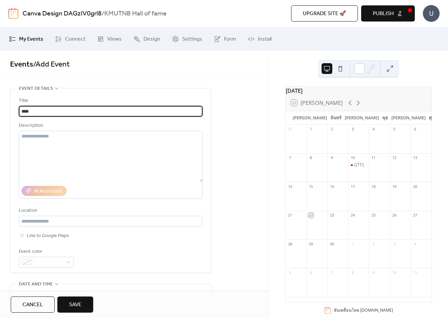
click at [35, 111] on input "****" at bounding box center [111, 111] width 184 height 11
type input "*"
type input "****"
click at [58, 148] on textarea at bounding box center [111, 156] width 184 height 51
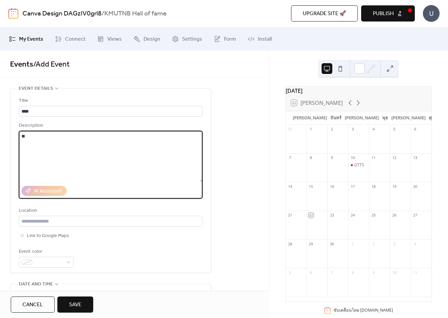
type textarea "*"
click at [43, 109] on input "****" at bounding box center [111, 111] width 184 height 11
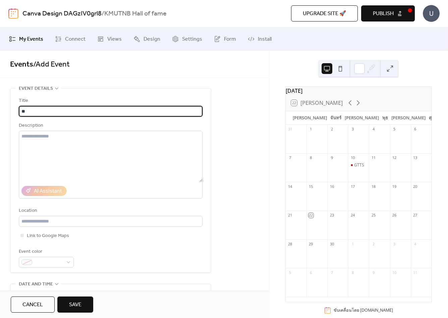
type input "*"
click at [22, 112] on input "********" at bounding box center [111, 111] width 184 height 11
click at [51, 110] on input "**********" at bounding box center [111, 111] width 184 height 11
drag, startPoint x: 66, startPoint y: 110, endPoint x: 21, endPoint y: 112, distance: 44.3
click at [21, 112] on input "**********" at bounding box center [111, 111] width 184 height 11
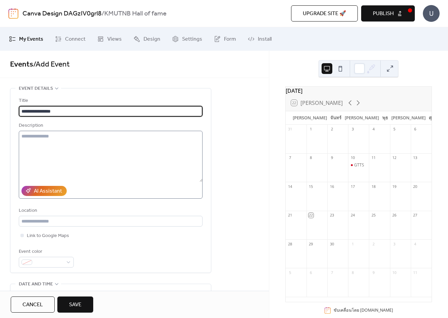
type input "**********"
click at [30, 145] on textarea at bounding box center [111, 156] width 184 height 51
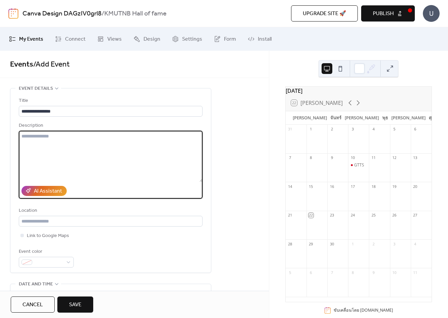
paste textarea "**********"
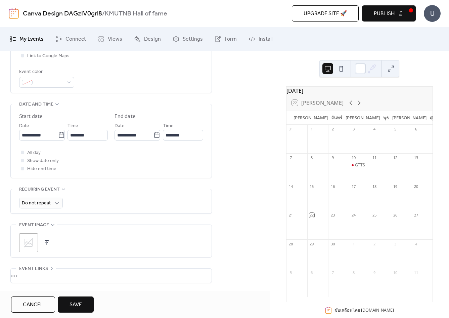
scroll to position [168, 0]
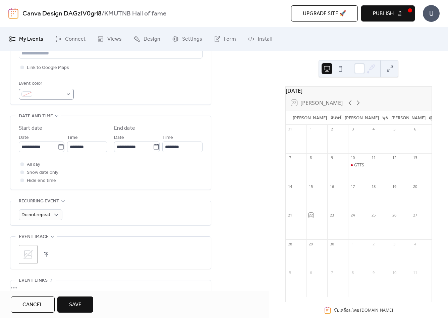
type textarea "**********"
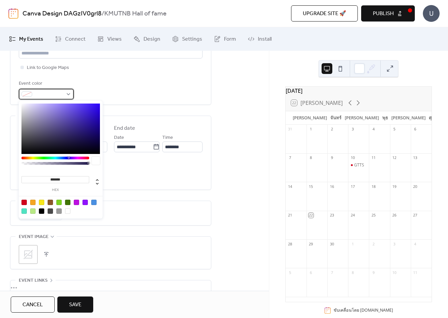
click at [64, 93] on div at bounding box center [46, 94] width 55 height 11
click at [24, 202] on div at bounding box center [23, 201] width 5 height 5
type input "*******"
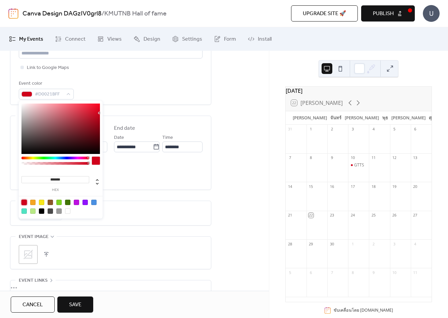
click at [72, 308] on span "Save" at bounding box center [75, 304] width 12 height 8
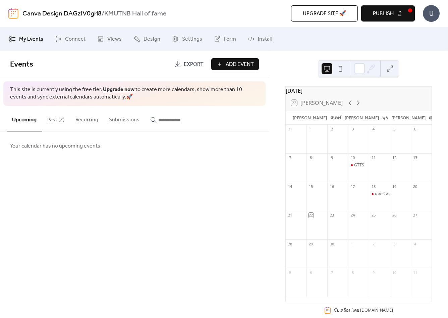
click at [376, 197] on div "คณะวิศวกรรมศาสตร์" at bounding box center [393, 194] width 37 height 6
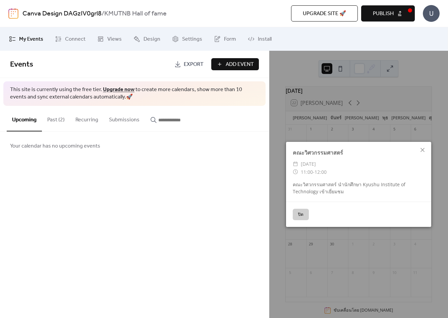
click at [312, 156] on div "คณะวิศวกรรมศาสตร์ ​ [DATE] ​ 11:00 - 12:00 คณะวิศวกรรมศาสตร์ นำนักศึกษา Kyushu …" at bounding box center [358, 172] width 145 height 60
click at [427, 149] on icon at bounding box center [423, 150] width 8 height 8
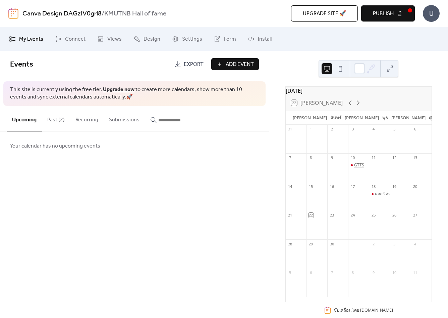
click at [357, 168] on div "GTTS" at bounding box center [359, 165] width 10 height 6
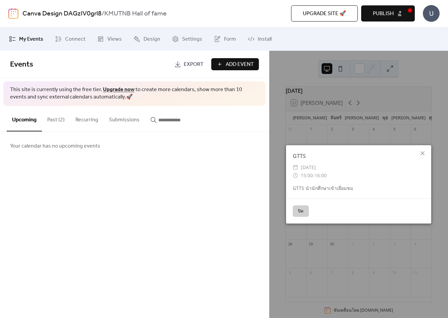
click at [307, 166] on span "[DATE]" at bounding box center [308, 167] width 15 height 8
click at [303, 157] on div "GTTS" at bounding box center [358, 156] width 145 height 8
click at [301, 212] on button "ปิด" at bounding box center [301, 210] width 16 height 11
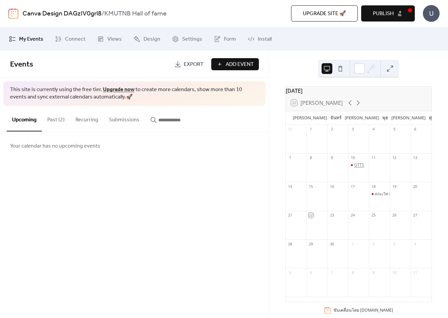
click at [358, 168] on div "GTTS" at bounding box center [359, 165] width 10 height 6
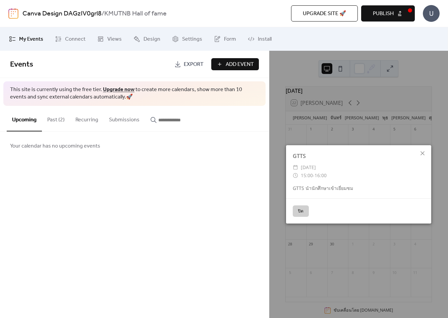
drag, startPoint x: 62, startPoint y: 150, endPoint x: 58, endPoint y: 139, distance: 11.8
click at [62, 150] on span "Your calendar has no upcoming events" at bounding box center [55, 146] width 90 height 8
click at [56, 122] on button "Past (2)" at bounding box center [56, 118] width 28 height 25
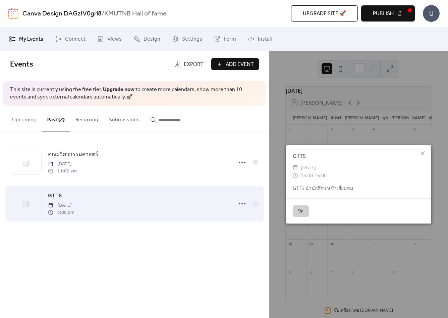
click at [73, 206] on span "[DATE]" at bounding box center [61, 205] width 27 height 7
click at [130, 202] on div "GTTS [DATE] 3:00 pm" at bounding box center [138, 203] width 181 height 24
click at [243, 203] on icon at bounding box center [242, 203] width 11 height 11
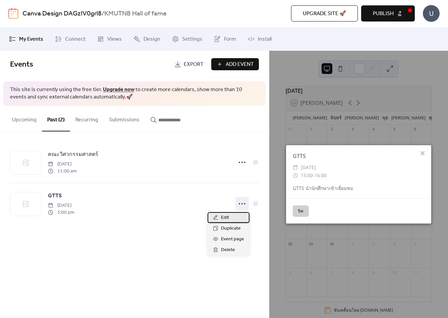
click at [228, 217] on span "Edit" at bounding box center [225, 218] width 8 height 8
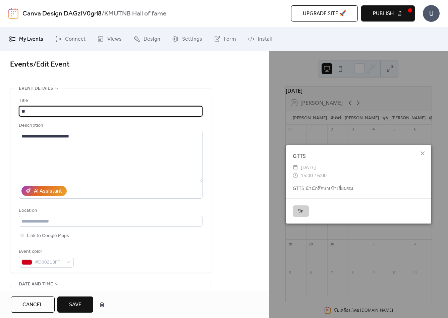
type input "*"
type input "****"
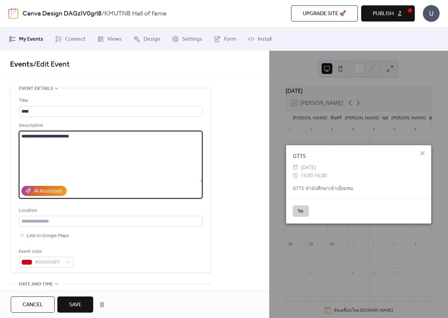
click at [33, 135] on textarea "**********" at bounding box center [111, 156] width 184 height 51
type textarea "**********"
click at [303, 211] on button "ปิด" at bounding box center [301, 210] width 16 height 11
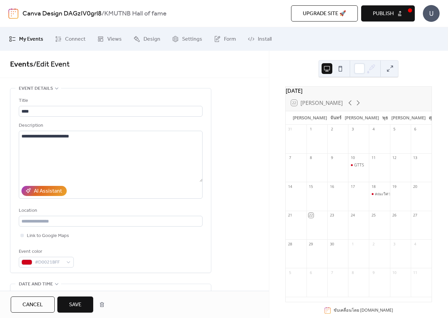
click at [70, 310] on button "Save" at bounding box center [75, 304] width 36 height 16
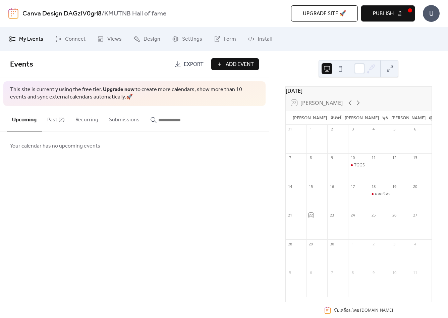
click at [384, 11] on span "Publish" at bounding box center [383, 14] width 21 height 8
